Goal: Information Seeking & Learning: Learn about a topic

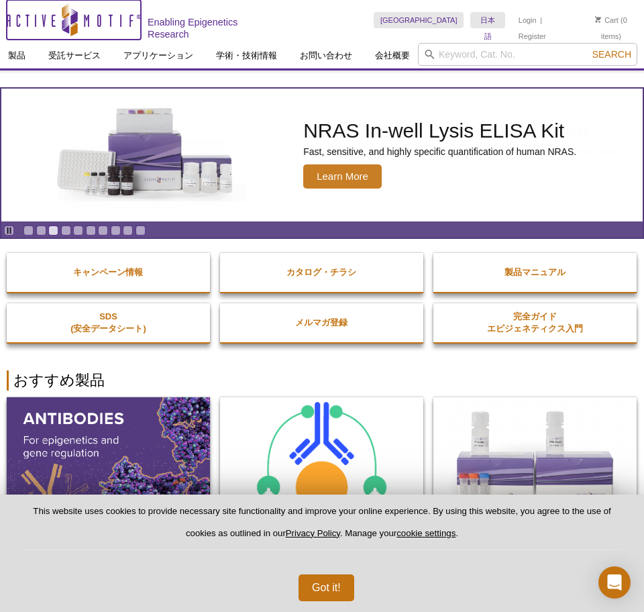
click at [28, 32] on icon "Active Motif Logo" at bounding box center [74, 19] width 134 height 33
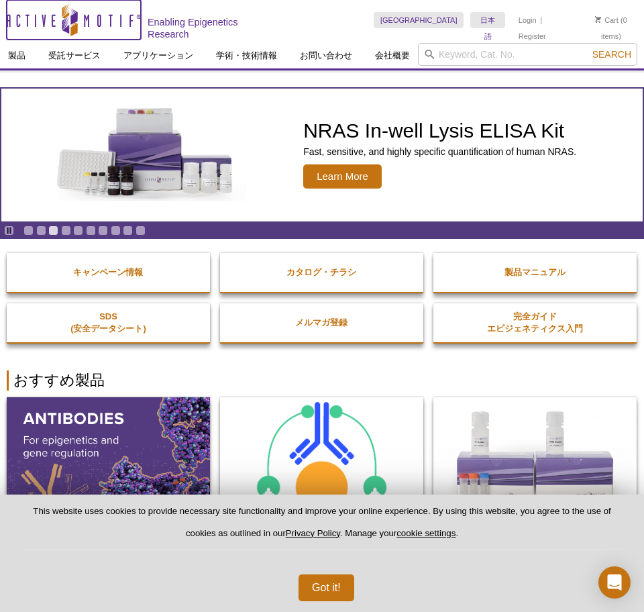
click at [33, 26] on icon "Active Motif Logo" at bounding box center [74, 19] width 134 height 33
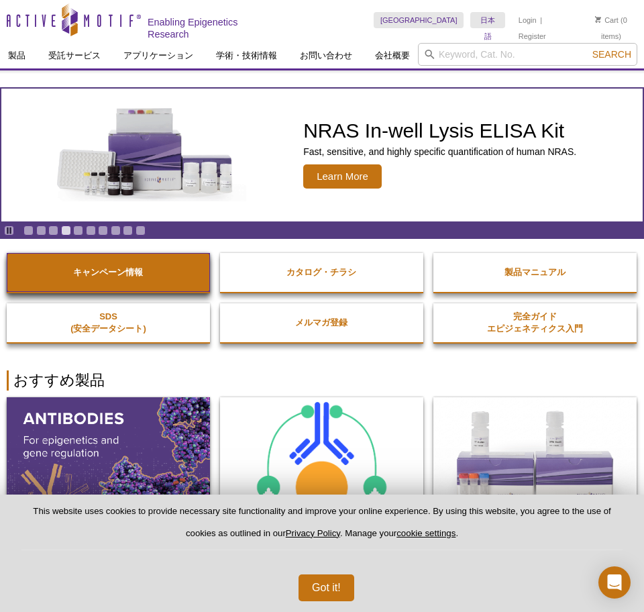
click at [165, 271] on link "キャンペーン情報" at bounding box center [108, 272] width 203 height 39
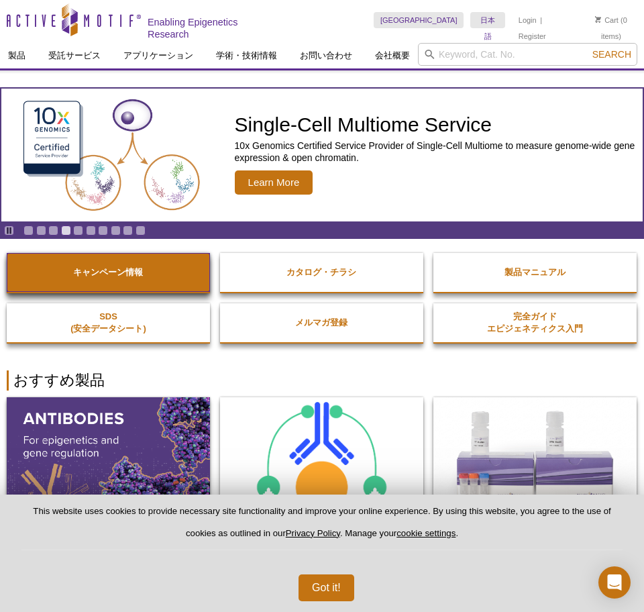
click at [165, 271] on link "キャンペーン情報" at bounding box center [108, 272] width 203 height 39
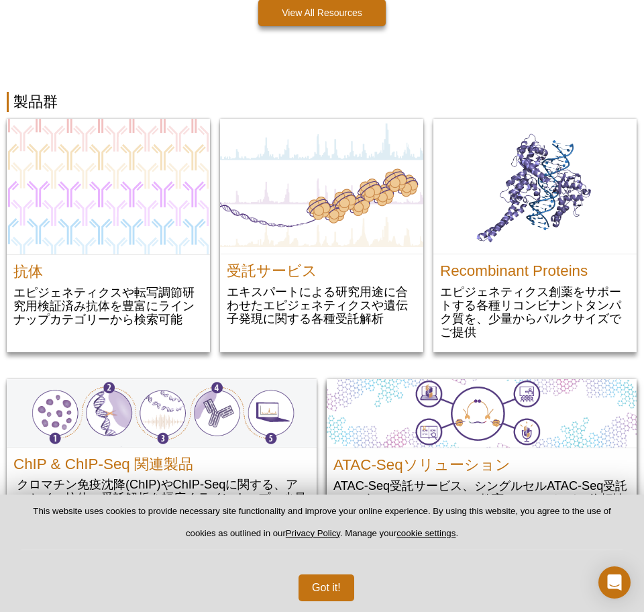
scroll to position [1477, 0]
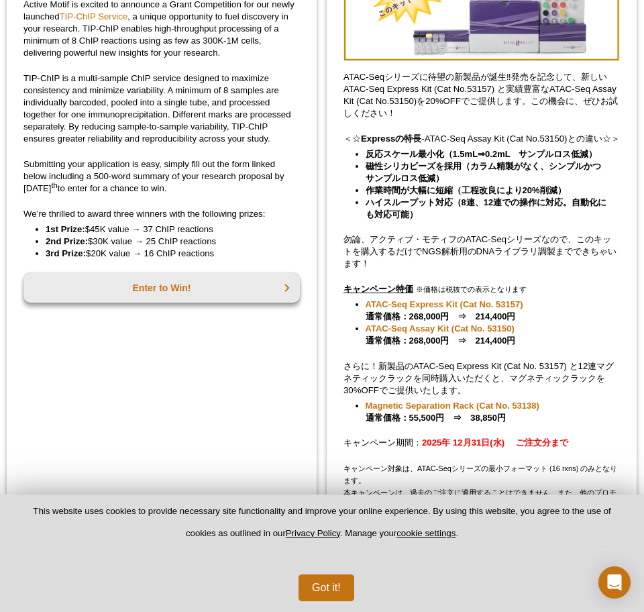
scroll to position [336, 0]
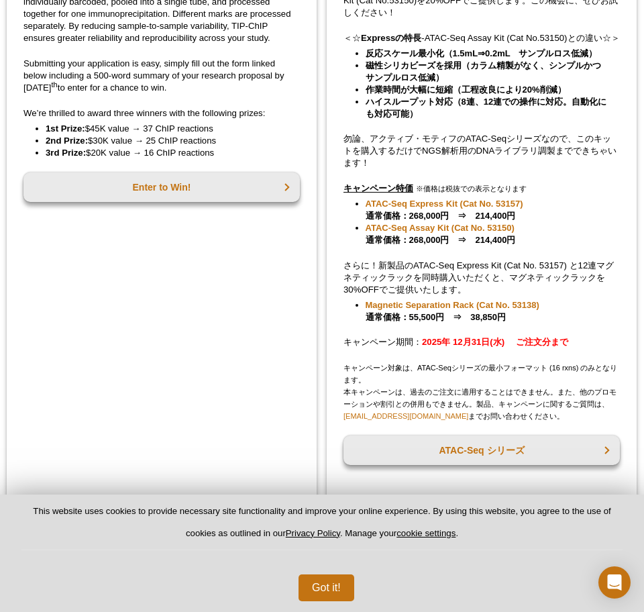
copy div "勿論、アクティブ・モティフのATAC-Seqシリーズなので、このキットを購入するだけでNGS解析用のDNAライブラリ調製までできちゃいます！ キャンペーン特価…"
drag, startPoint x: 343, startPoint y: 148, endPoint x: 546, endPoint y: 322, distance: 267.1
click at [546, 322] on div "ATAC-Seqシリーズに待望の新製品が誕生‼発売を記念して、新しいATAC-Seq Express Kit (Cat No.53157) と実績豊富なATA…" at bounding box center [482, 134] width 310 height 722
click at [372, 343] on div "ATAC-Seqシリーズに待望の新製品が誕生‼発売を記念して、新しいATAC-Seq Express Kit (Cat No.53157) と実績豊富なATA…" at bounding box center [482, 134] width 310 height 722
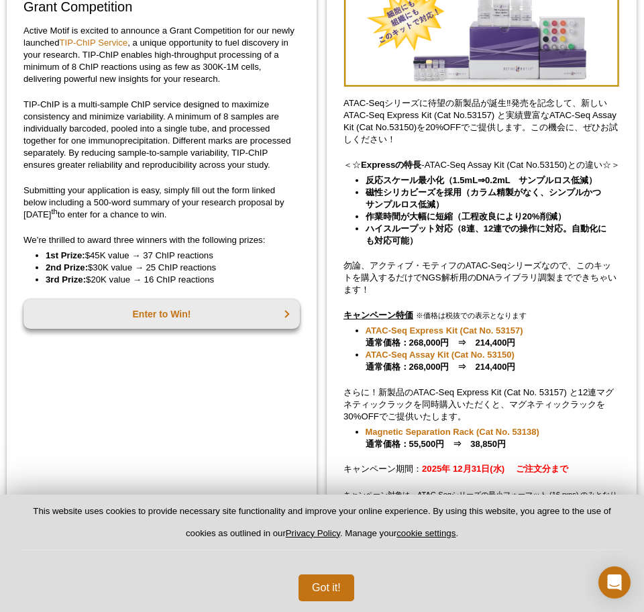
scroll to position [201, 0]
